Goal: Transaction & Acquisition: Subscribe to service/newsletter

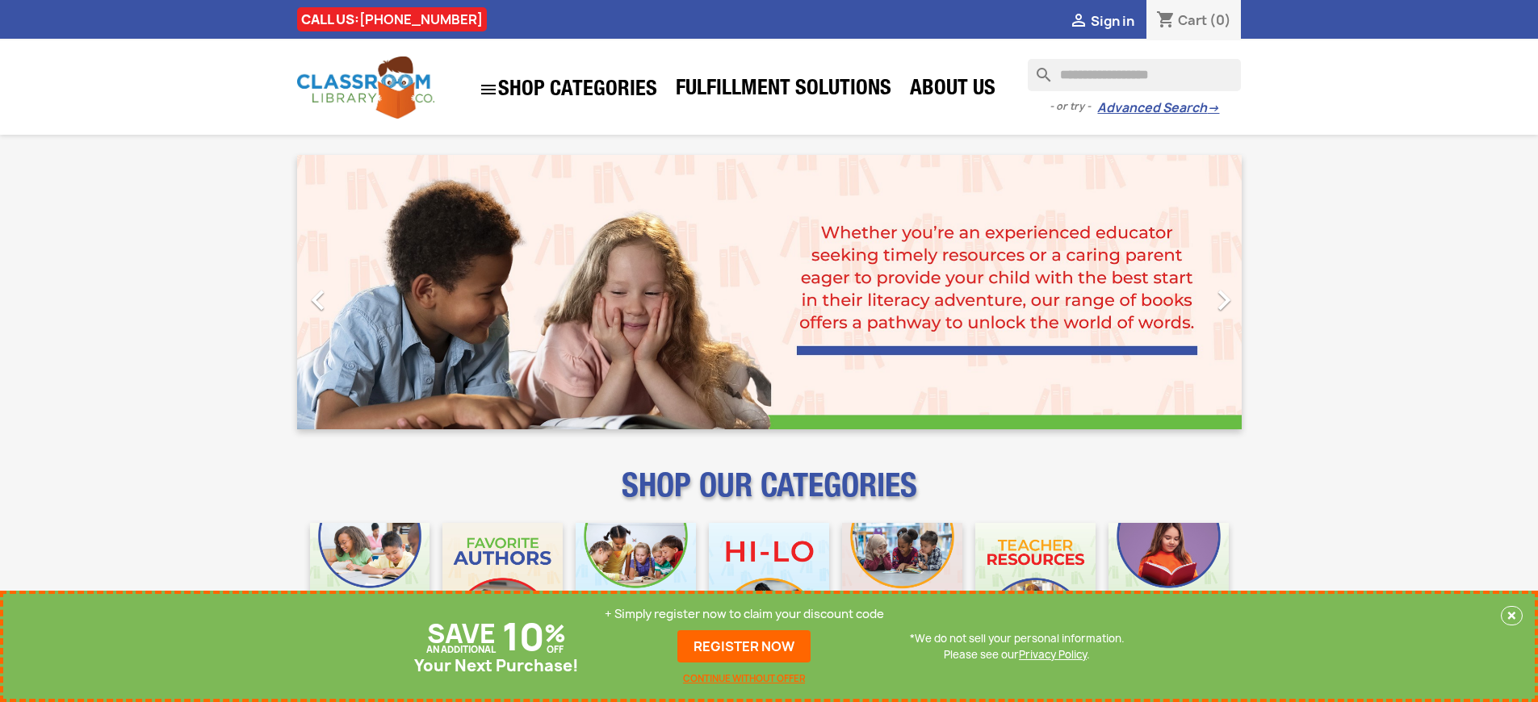
click at [744, 614] on p "+ Simply register now to claim your discount code" at bounding box center [744, 614] width 279 height 16
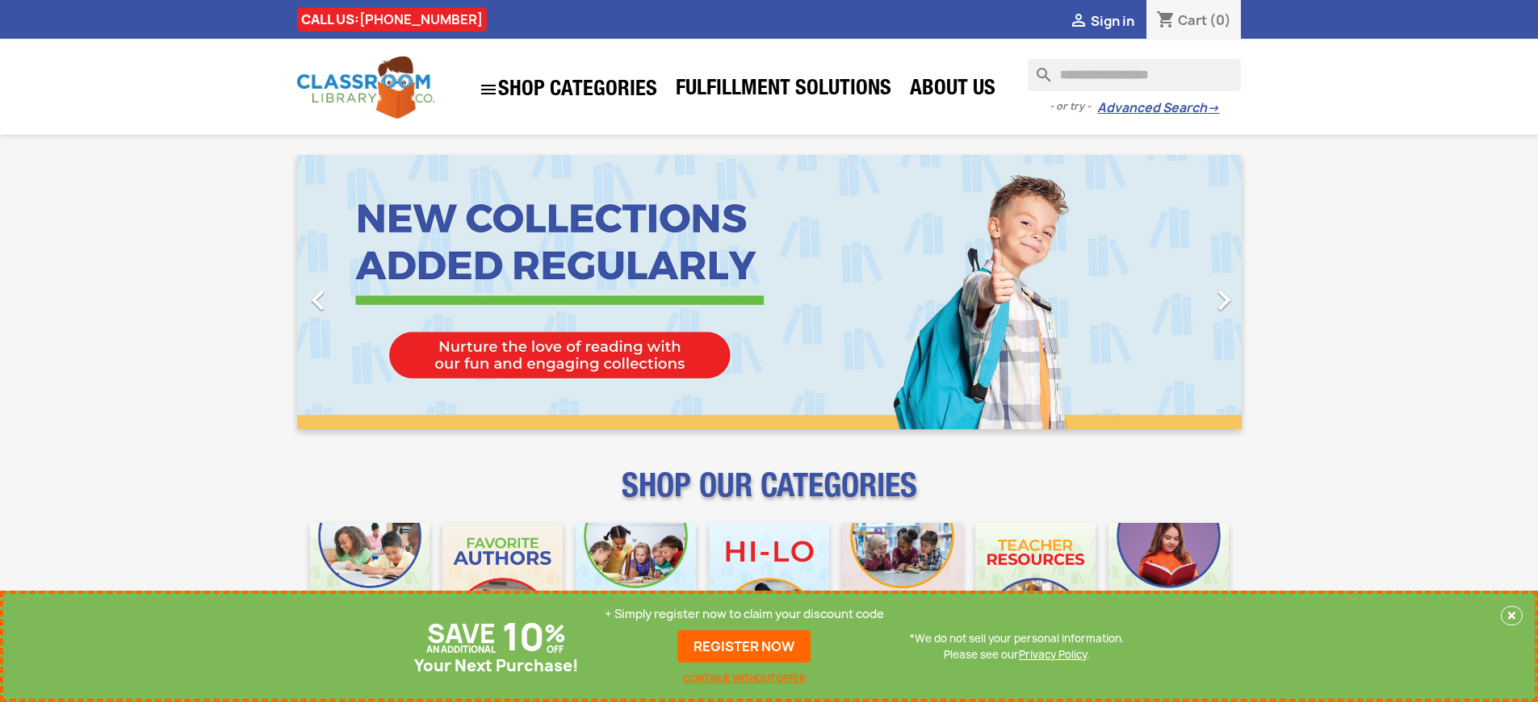
click at [744, 614] on p "+ Simply register now to claim your discount code" at bounding box center [744, 614] width 279 height 16
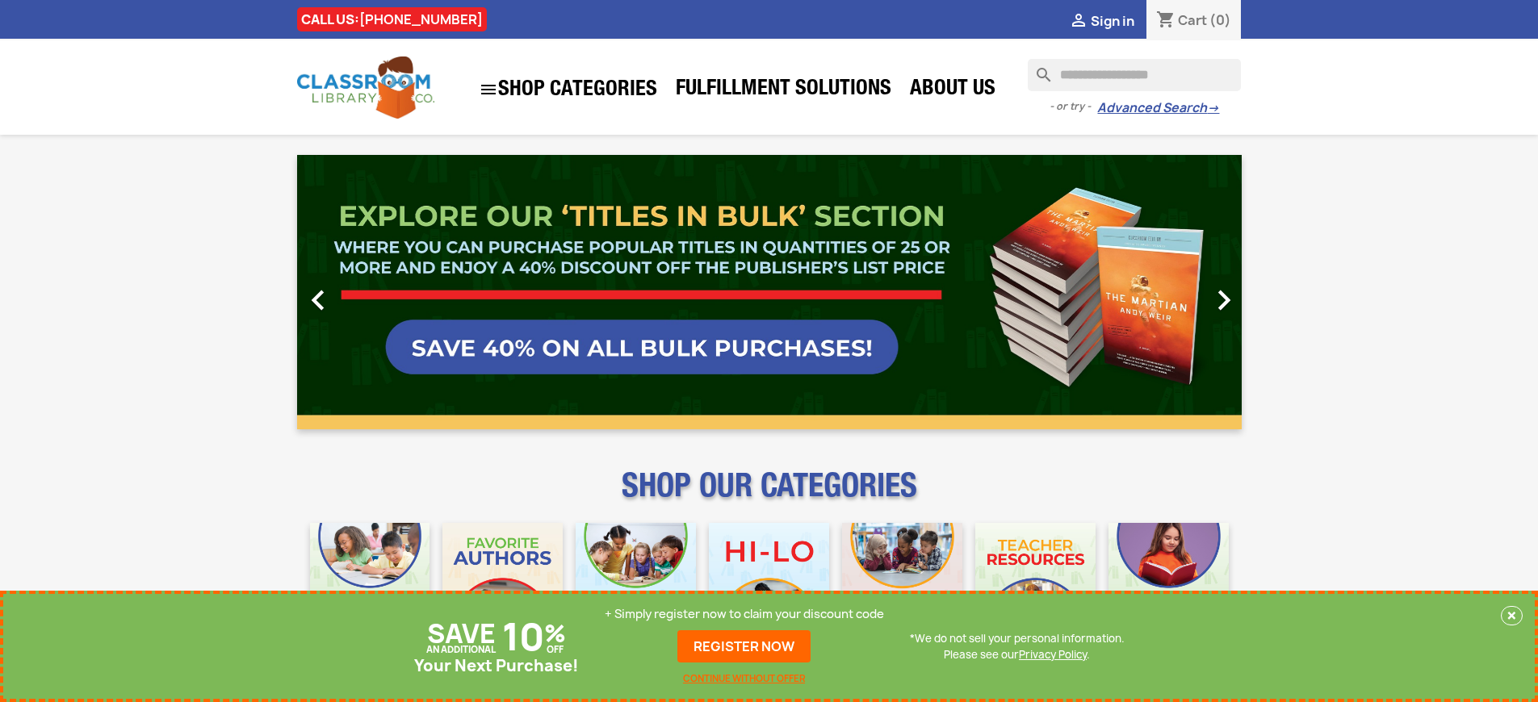
click at [744, 614] on p "+ Simply register now to claim your discount code" at bounding box center [744, 614] width 279 height 16
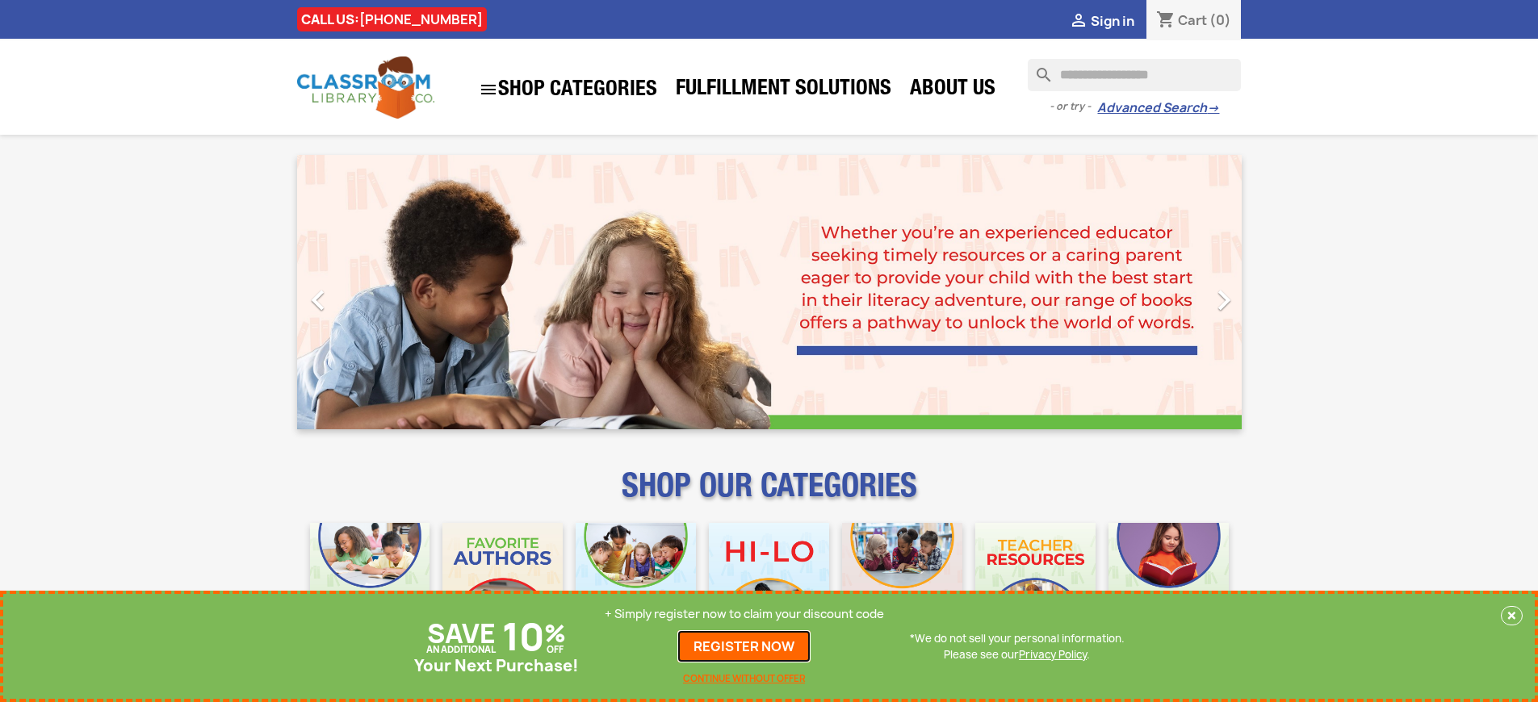
click at [744, 647] on link "REGISTER NOW" at bounding box center [743, 647] width 133 height 32
click at [744, 614] on p "+ Simply register now to claim your discount code" at bounding box center [744, 614] width 279 height 16
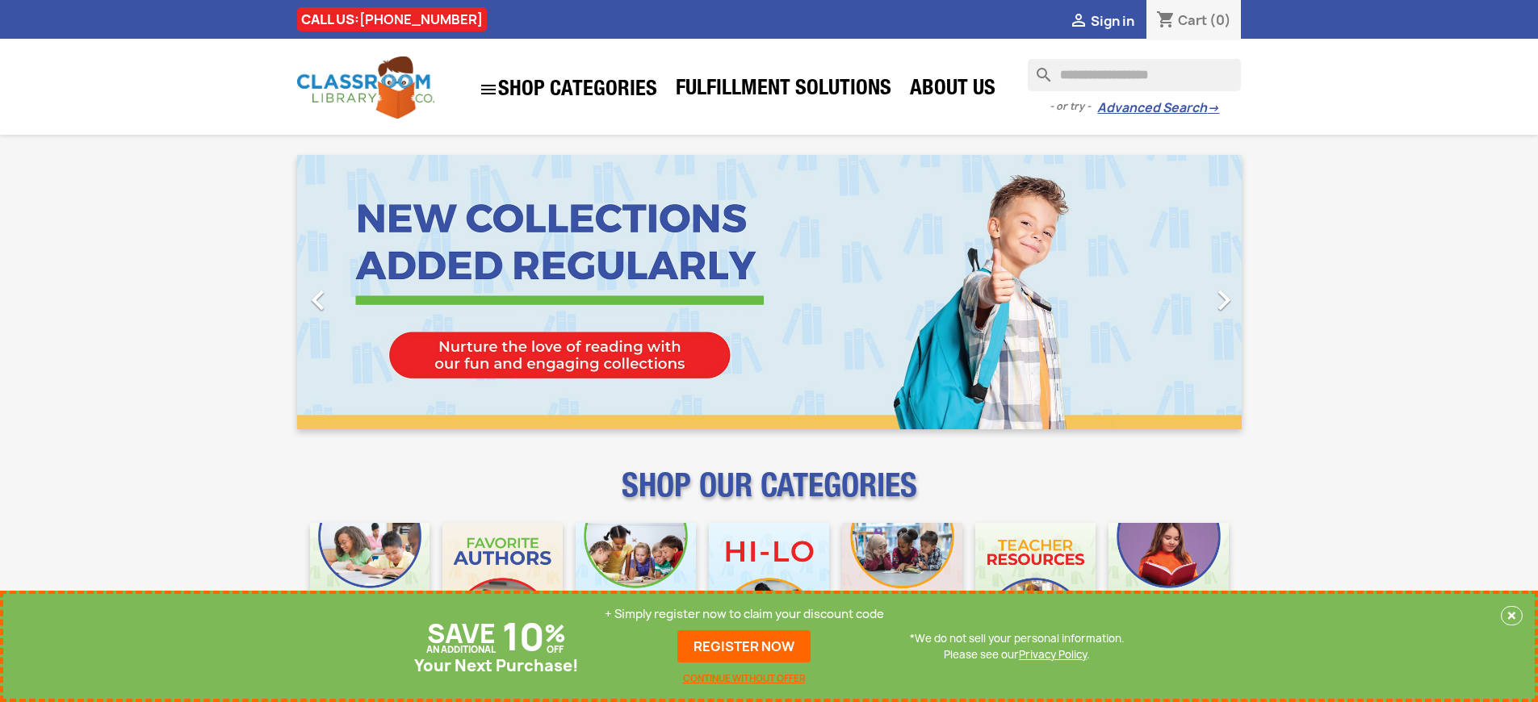
click at [744, 614] on p "+ Simply register now to claim your discount code" at bounding box center [744, 614] width 279 height 16
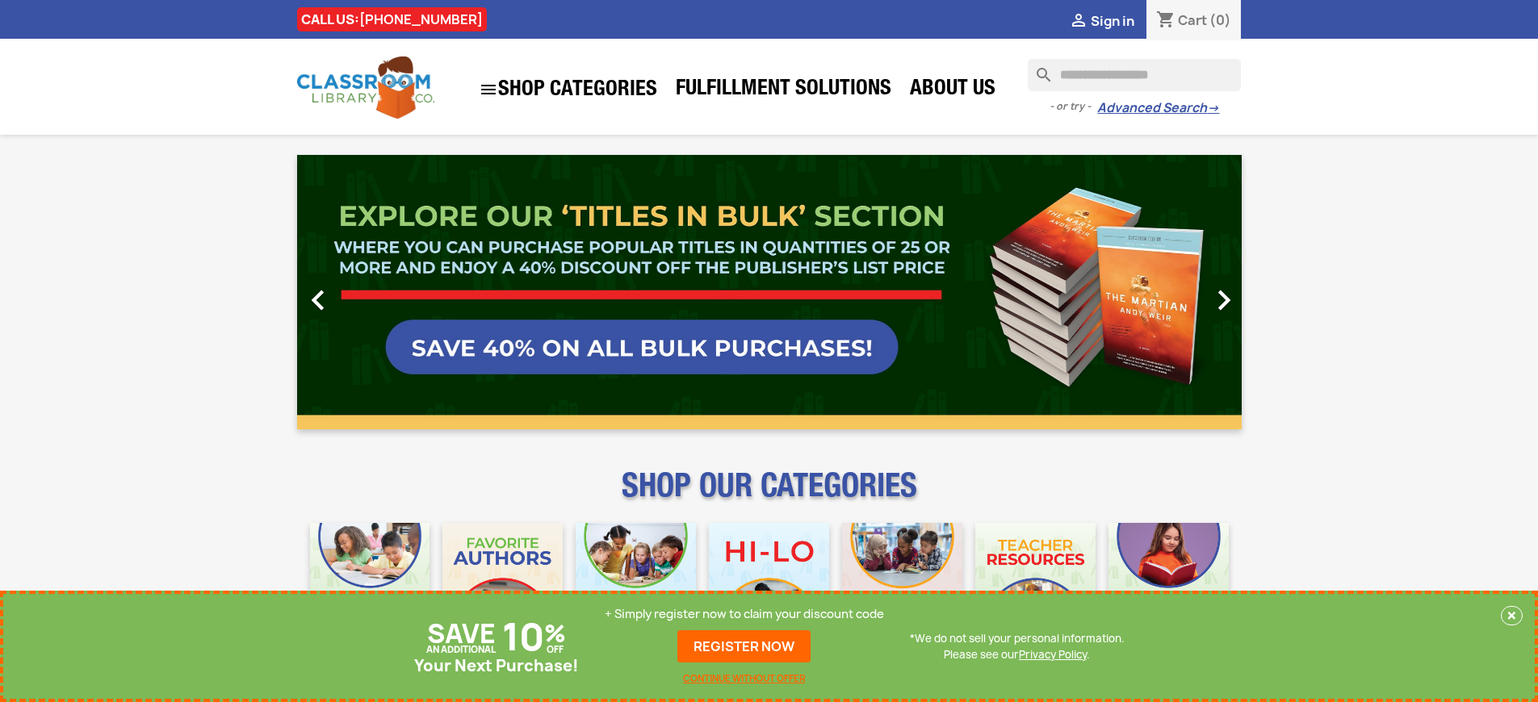
click at [744, 614] on p "+ Simply register now to claim your discount code" at bounding box center [744, 614] width 279 height 16
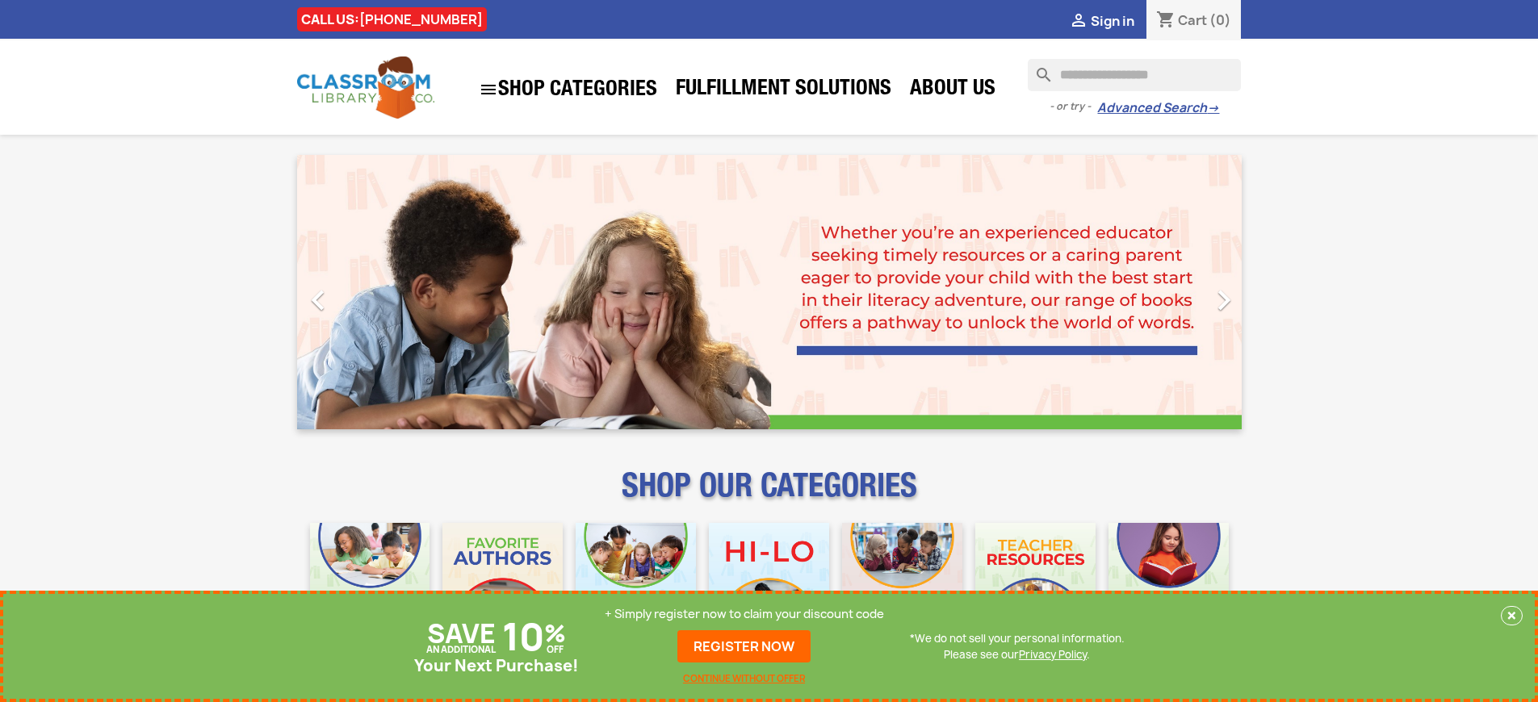
click at [744, 614] on p "+ Simply register now to claim your discount code" at bounding box center [744, 614] width 279 height 16
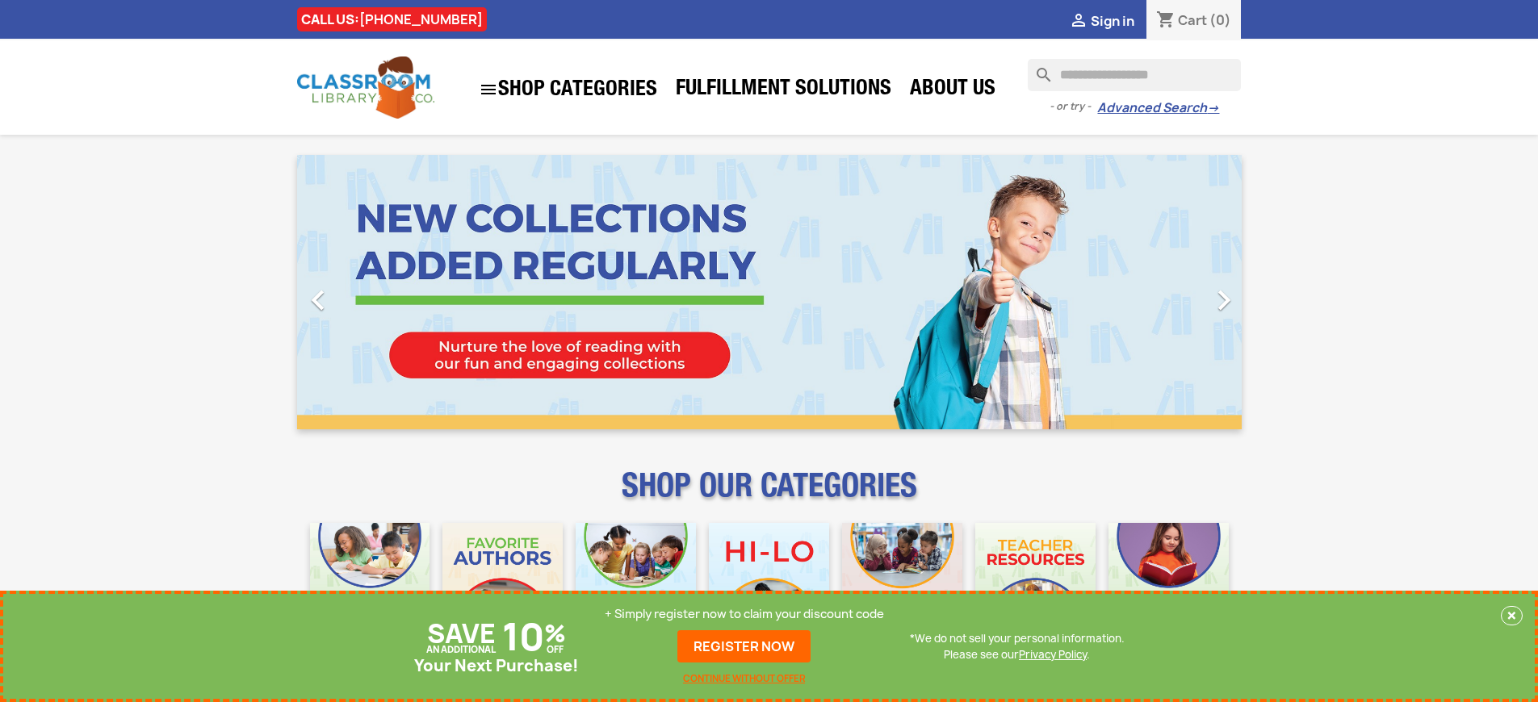
click at [744, 614] on p "+ Simply register now to claim your discount code" at bounding box center [744, 614] width 279 height 16
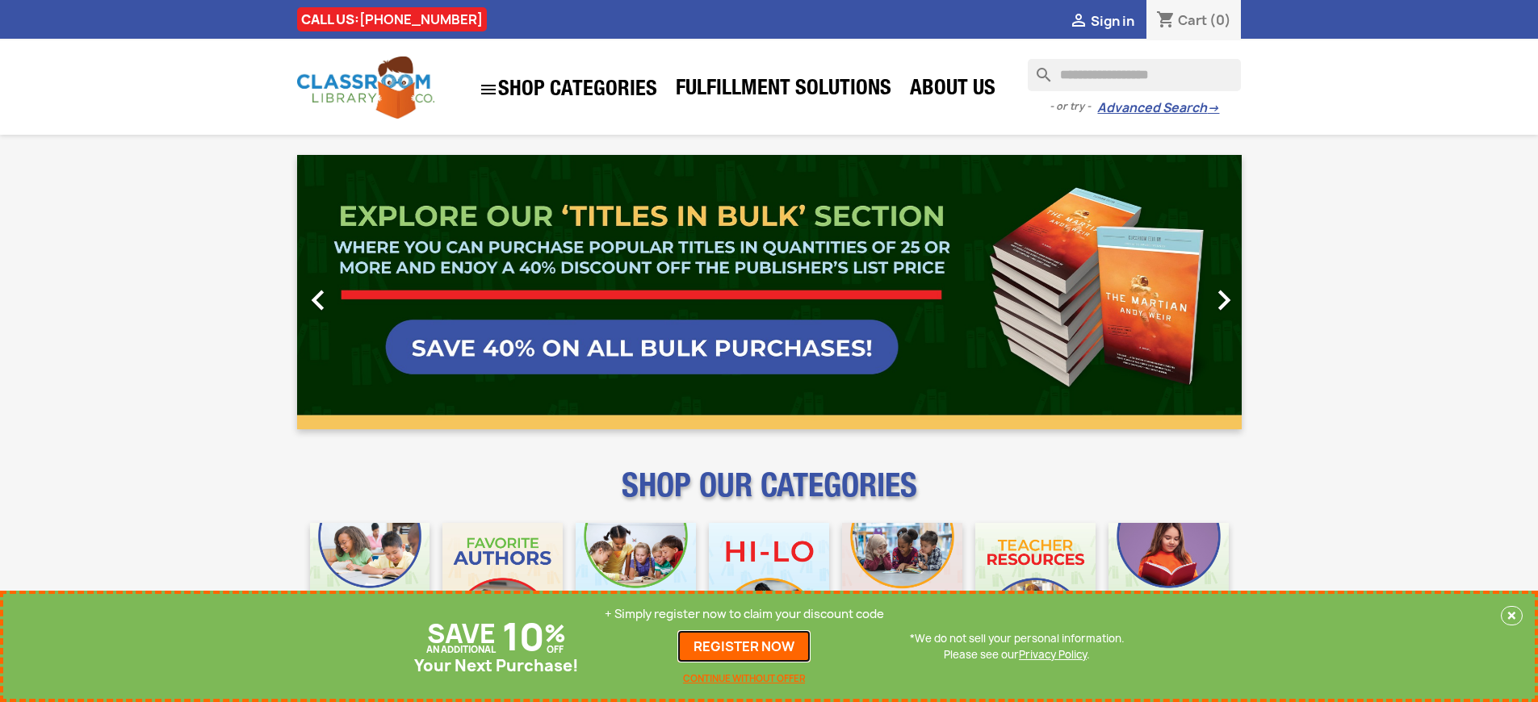
click at [744, 647] on link "REGISTER NOW" at bounding box center [743, 647] width 133 height 32
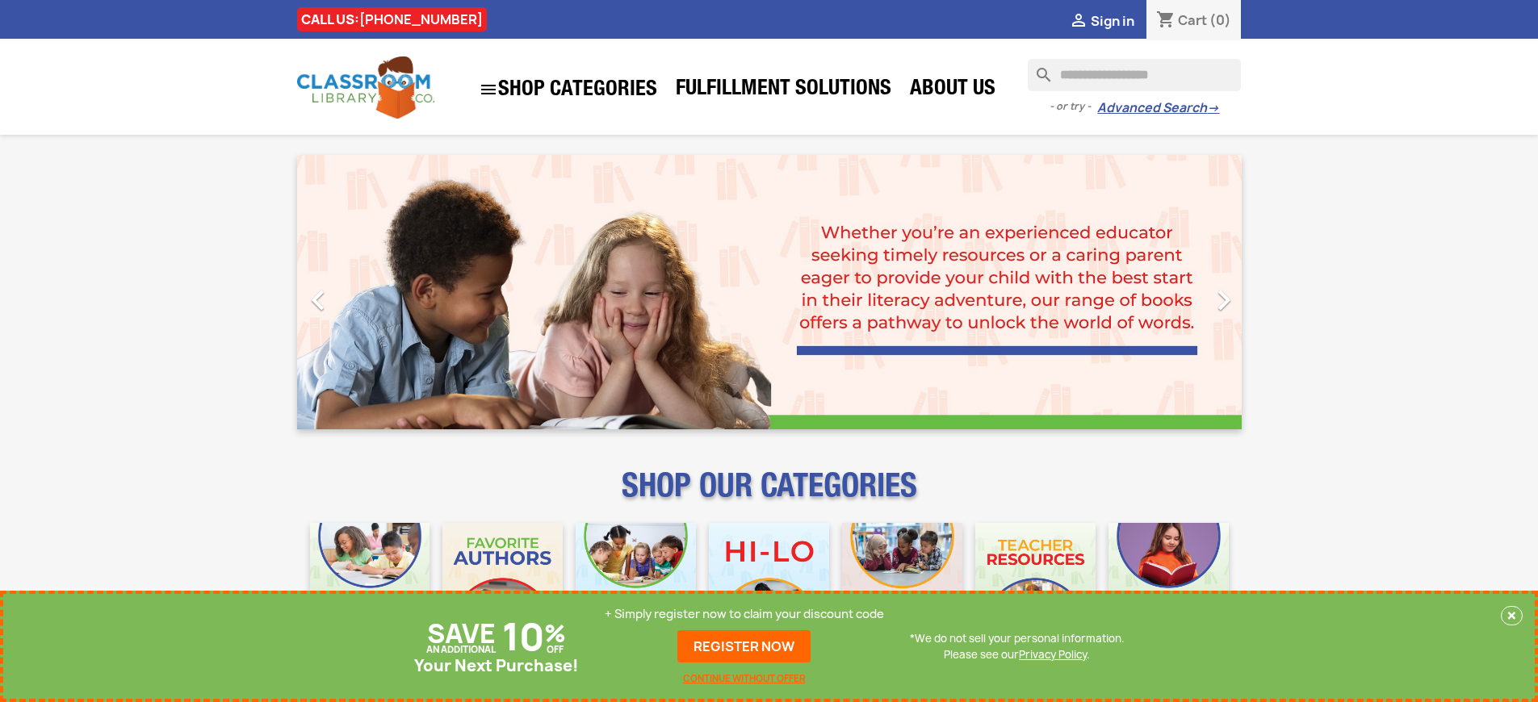
click at [744, 614] on p "+ Simply register now to claim your discount code" at bounding box center [744, 614] width 279 height 16
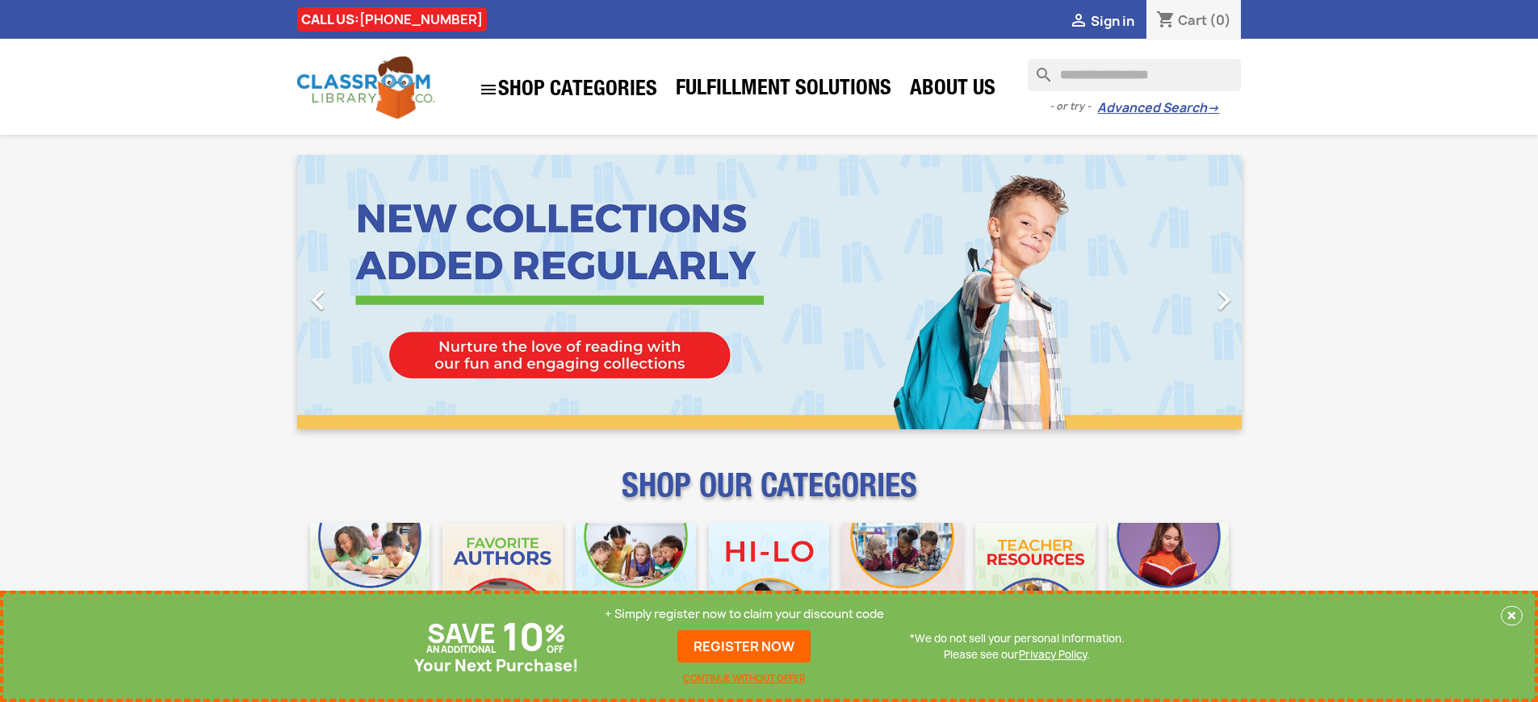
click at [744, 614] on p "+ Simply register now to claim your discount code" at bounding box center [744, 614] width 279 height 16
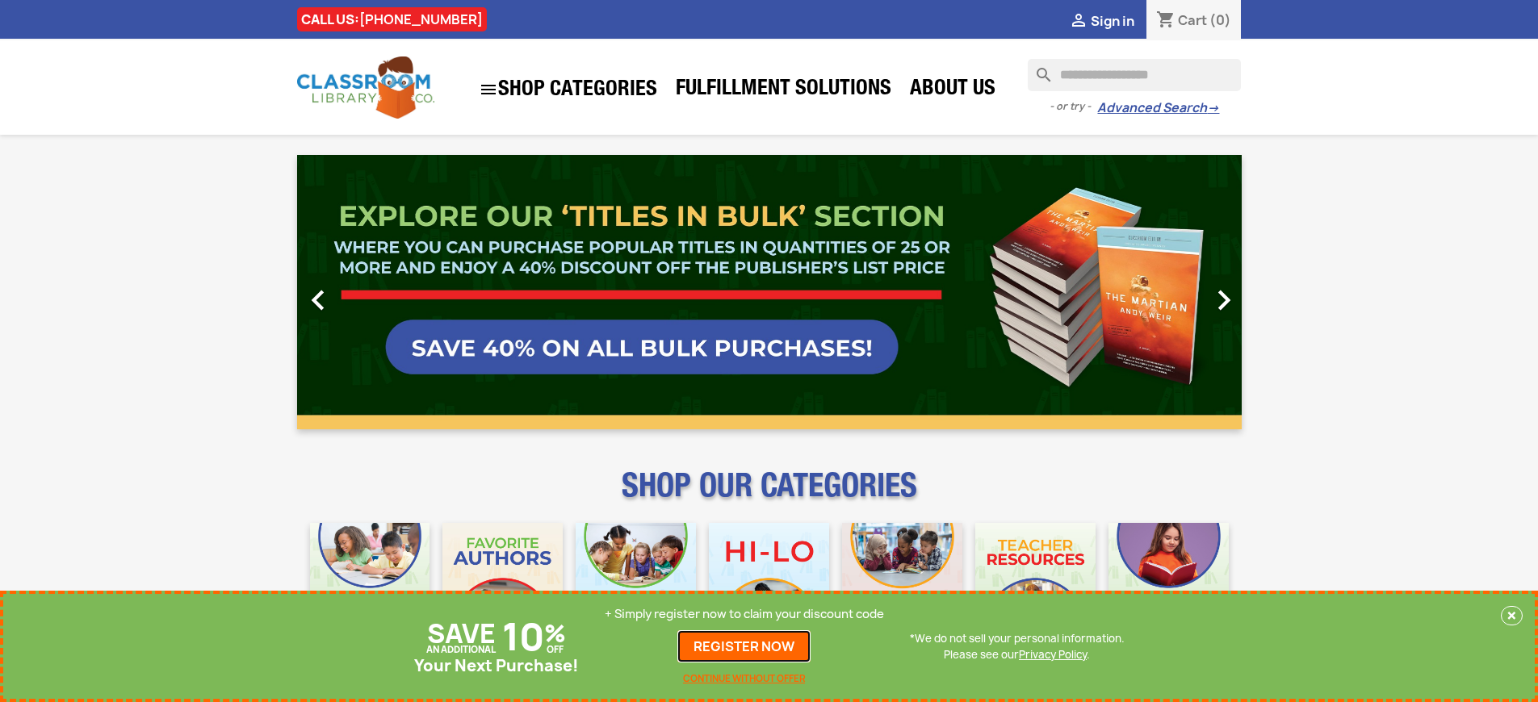
click at [744, 647] on link "REGISTER NOW" at bounding box center [743, 647] width 133 height 32
